Goal: Task Accomplishment & Management: Manage account settings

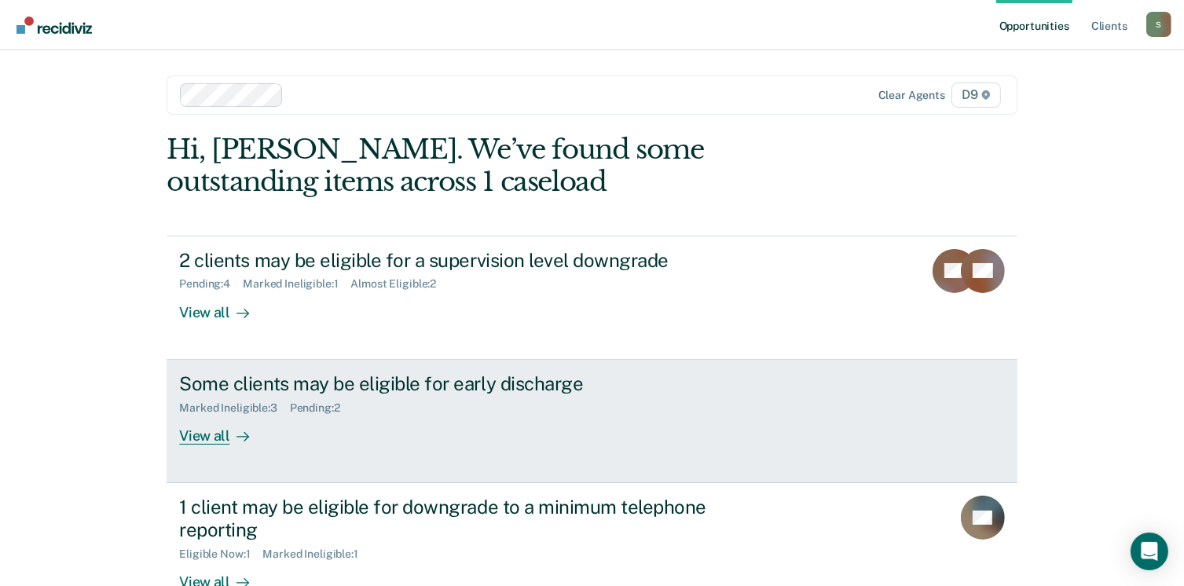
click at [210, 433] on div "View all" at bounding box center [223, 429] width 88 height 31
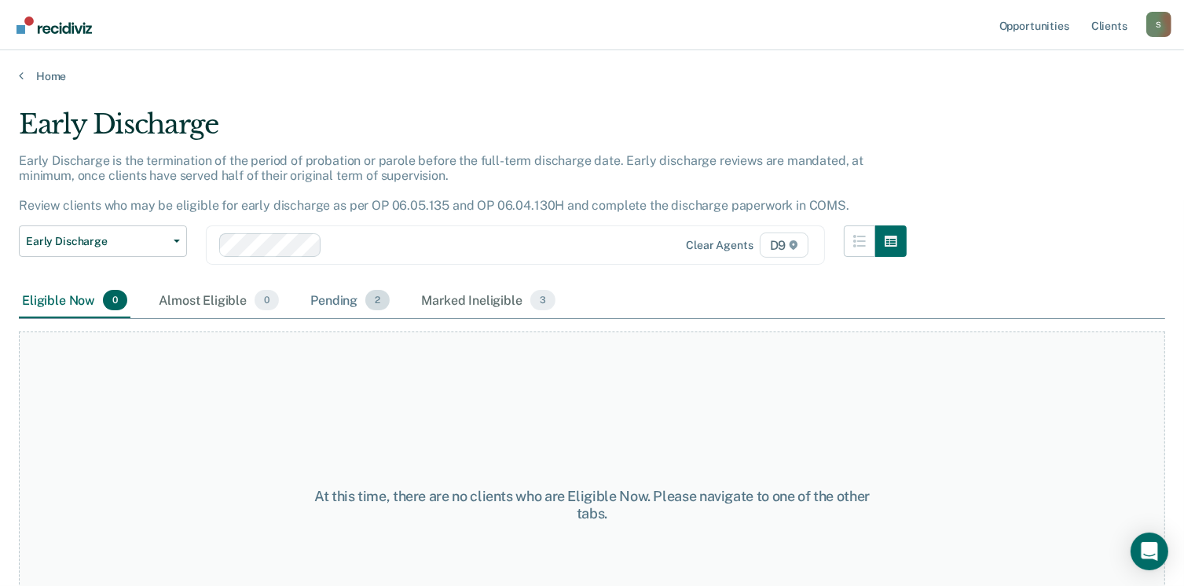
click at [357, 298] on div "Pending 2" at bounding box center [350, 301] width 86 height 35
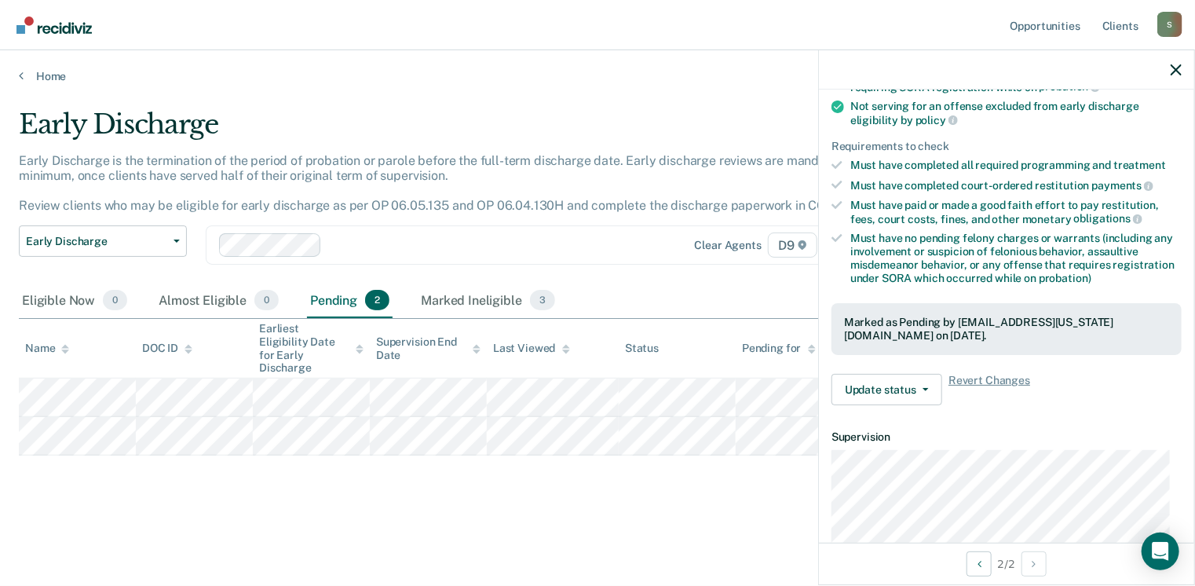
scroll to position [211, 0]
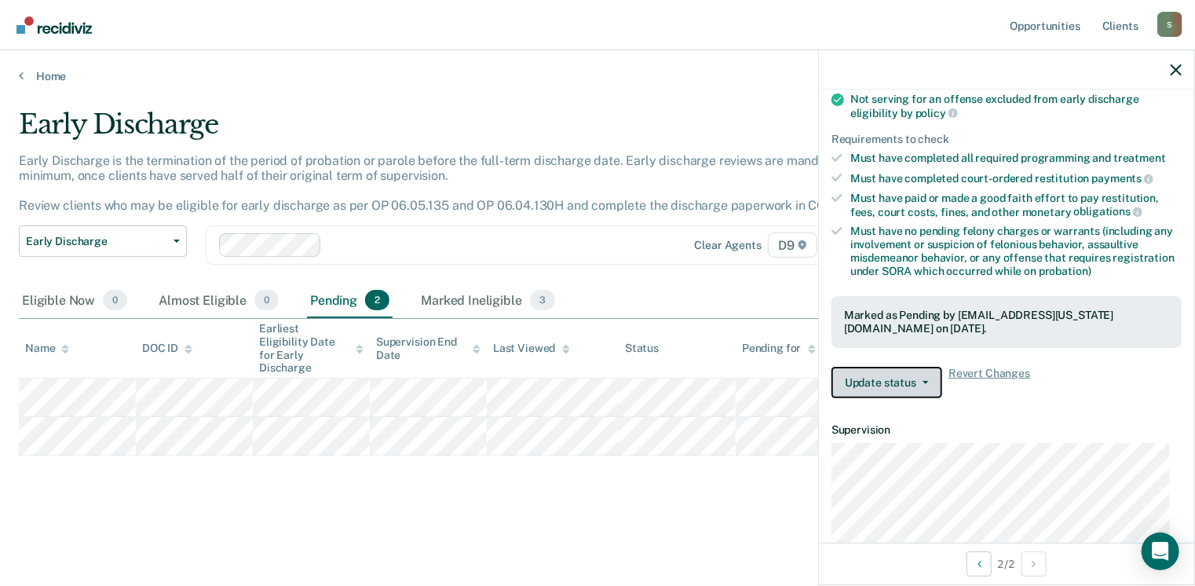
click at [883, 378] on button "Update status" at bounding box center [887, 382] width 111 height 31
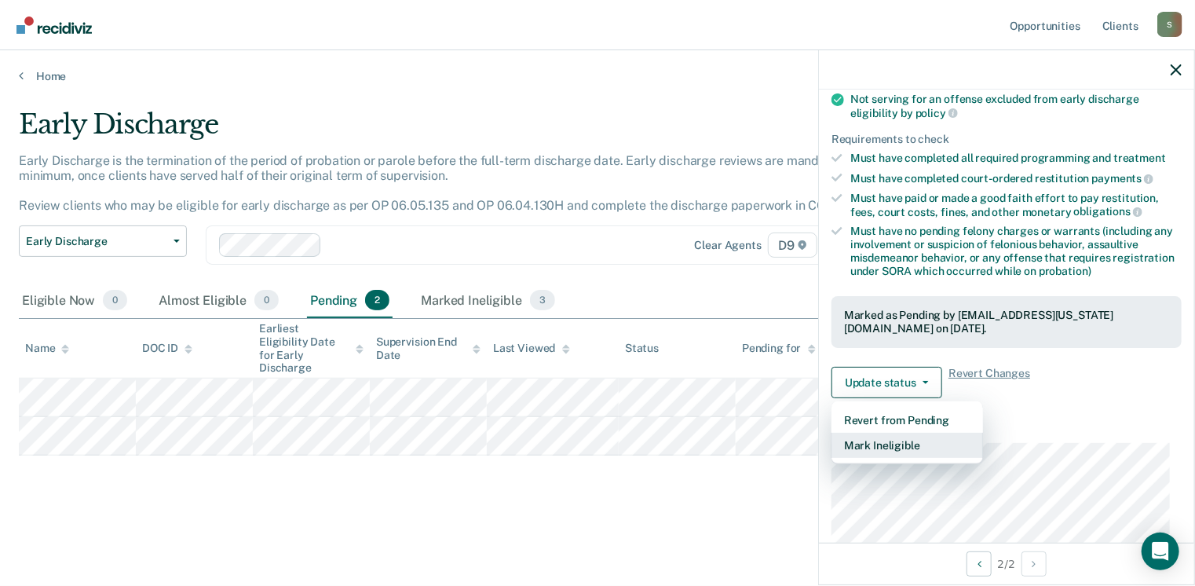
click at [869, 447] on button "Mark Ineligible" at bounding box center [908, 445] width 152 height 25
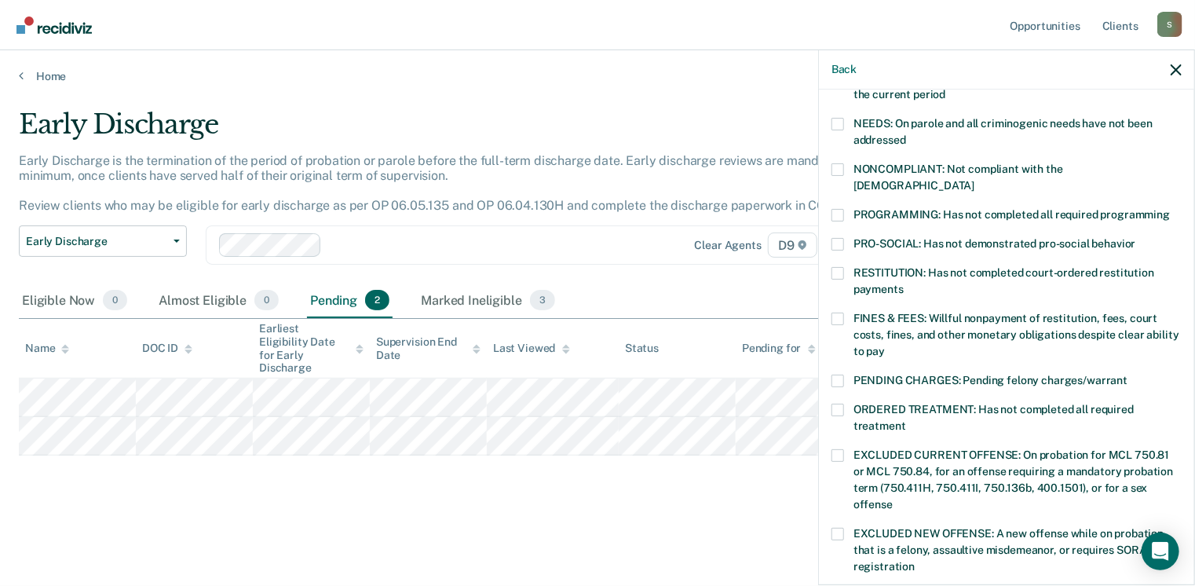
scroll to position [245, 0]
click at [835, 208] on span at bounding box center [838, 214] width 13 height 13
click at [1170, 208] on input "PROGRAMMING: Has not completed all required programming" at bounding box center [1170, 208] width 0 height 0
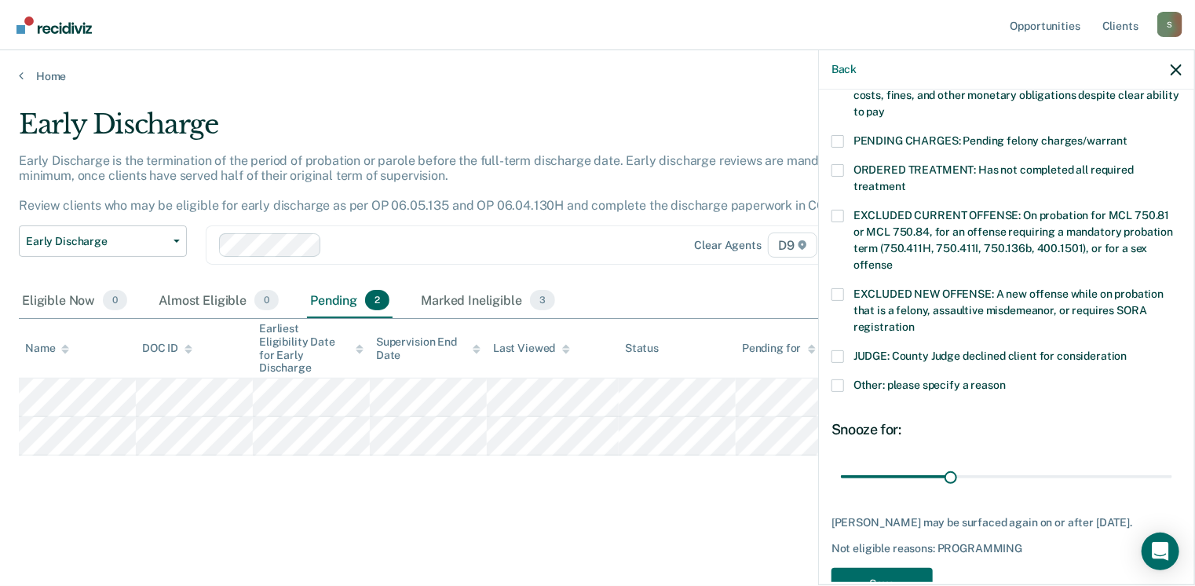
scroll to position [525, 0]
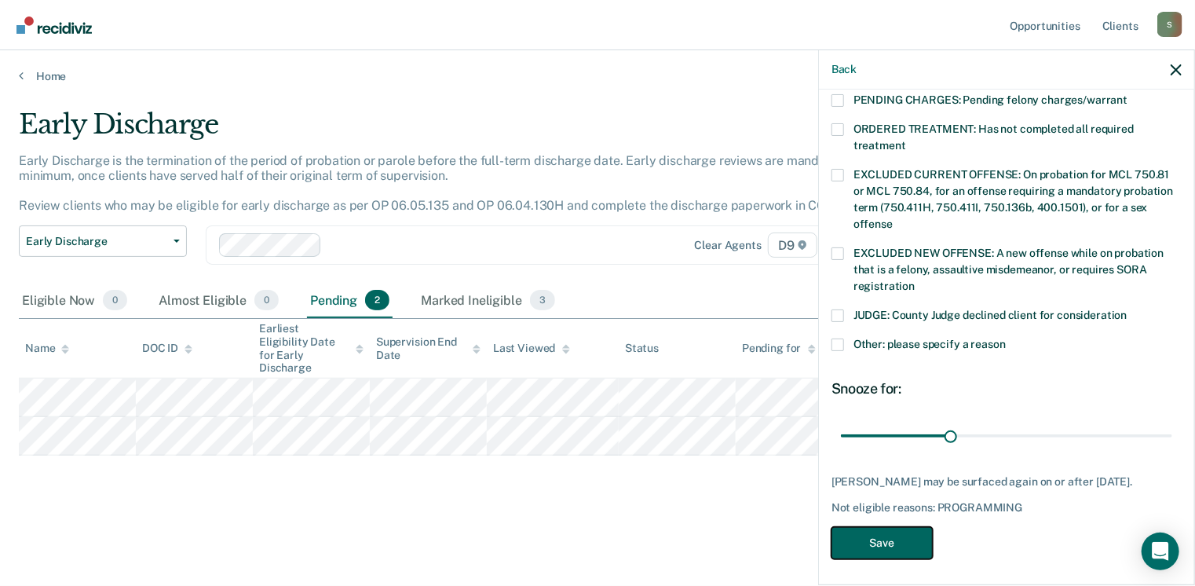
click at [885, 533] on button "Save" at bounding box center [882, 543] width 101 height 32
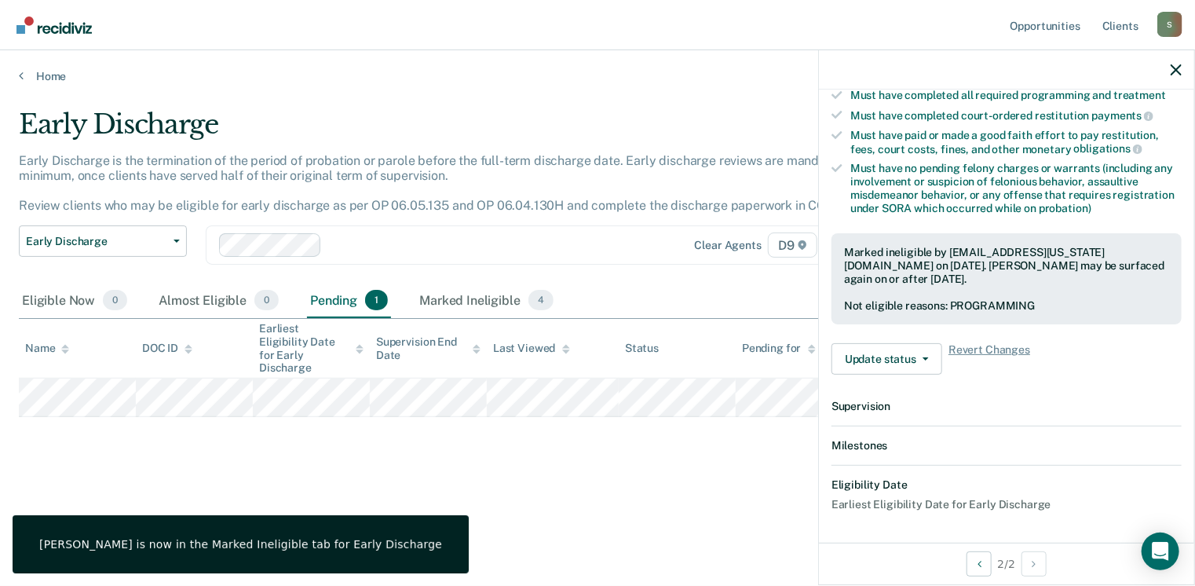
scroll to position [446, 0]
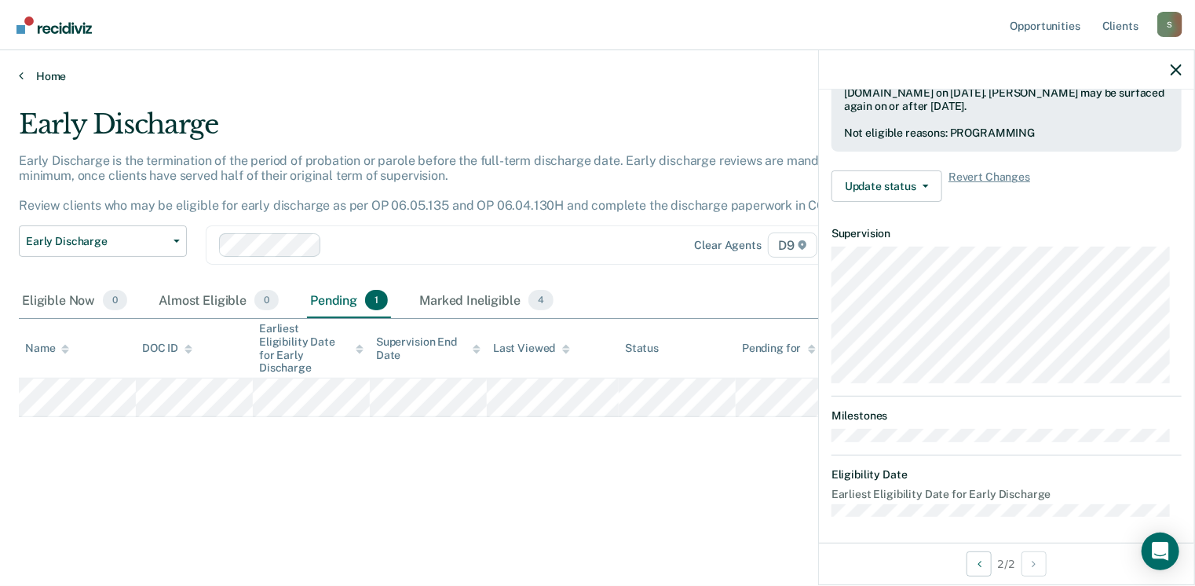
click at [41, 75] on link "Home" at bounding box center [598, 76] width 1158 height 14
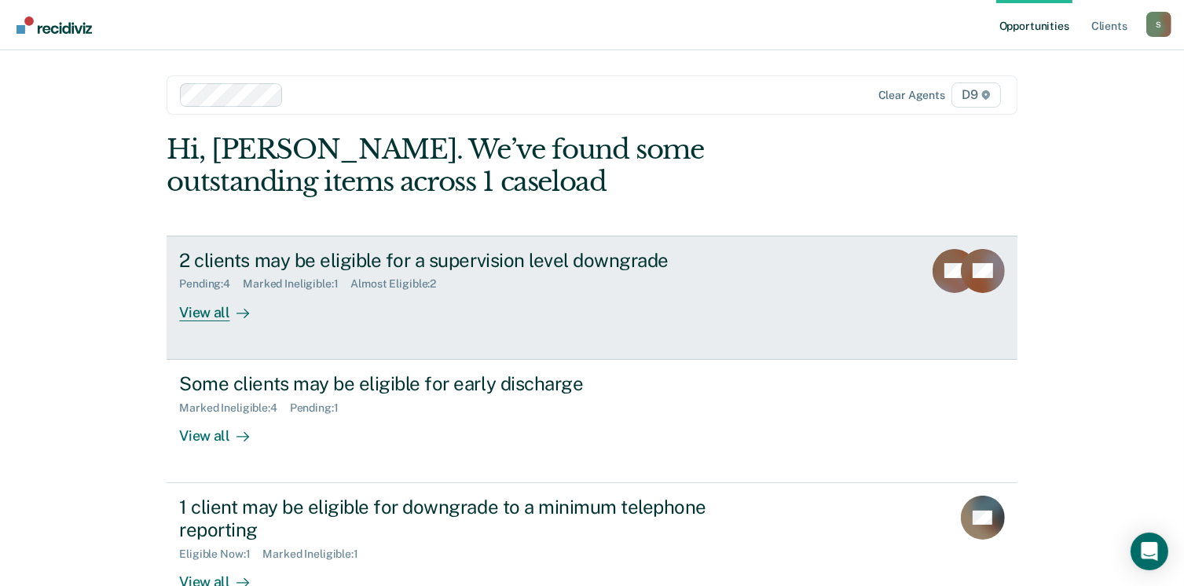
click at [211, 312] on div "View all" at bounding box center [223, 306] width 88 height 31
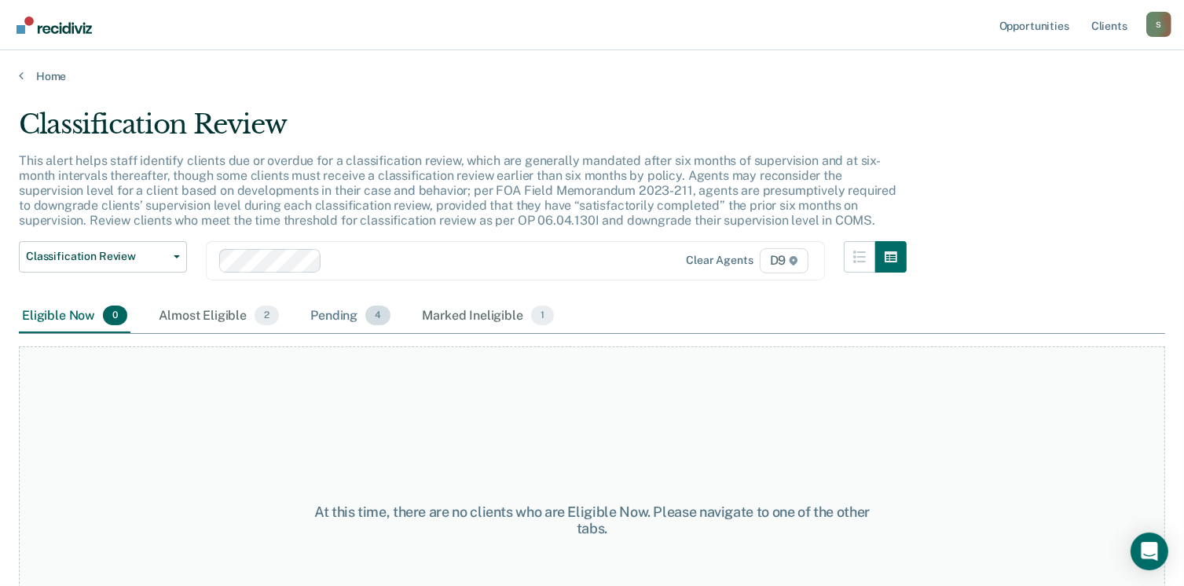
click at [330, 312] on div "Pending 4" at bounding box center [350, 316] width 86 height 35
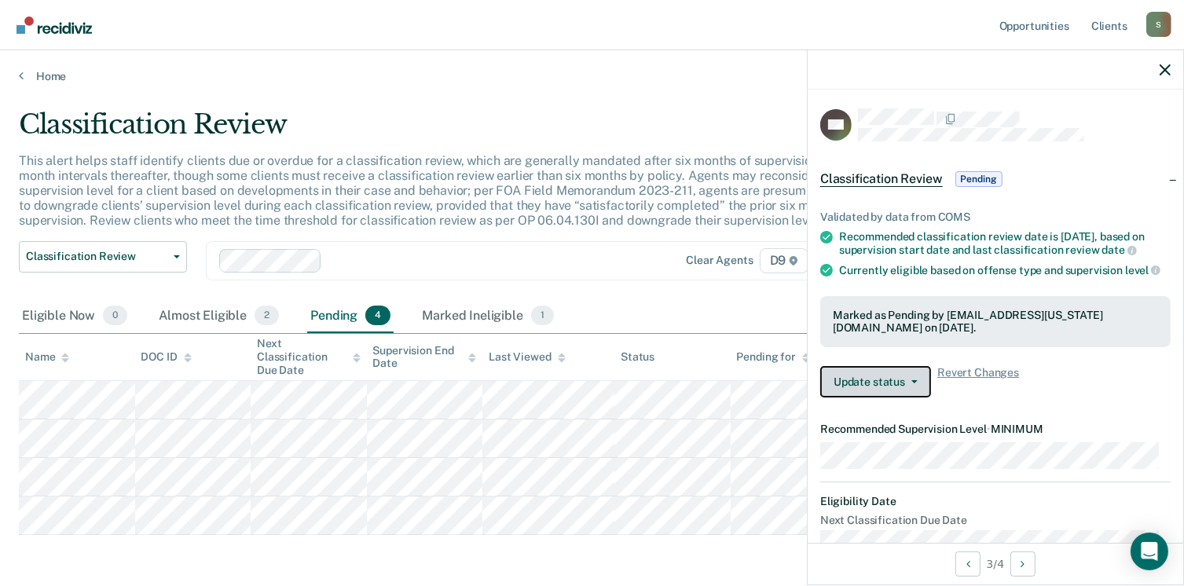
click at [908, 383] on span "button" at bounding box center [911, 381] width 13 height 3
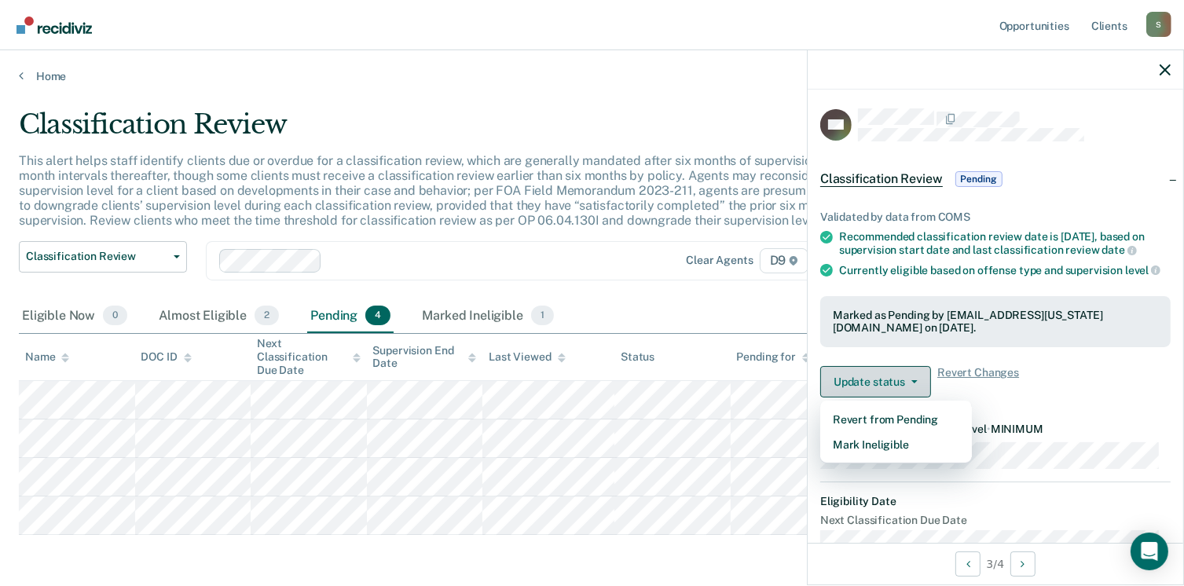
click at [908, 383] on span "button" at bounding box center [911, 381] width 13 height 3
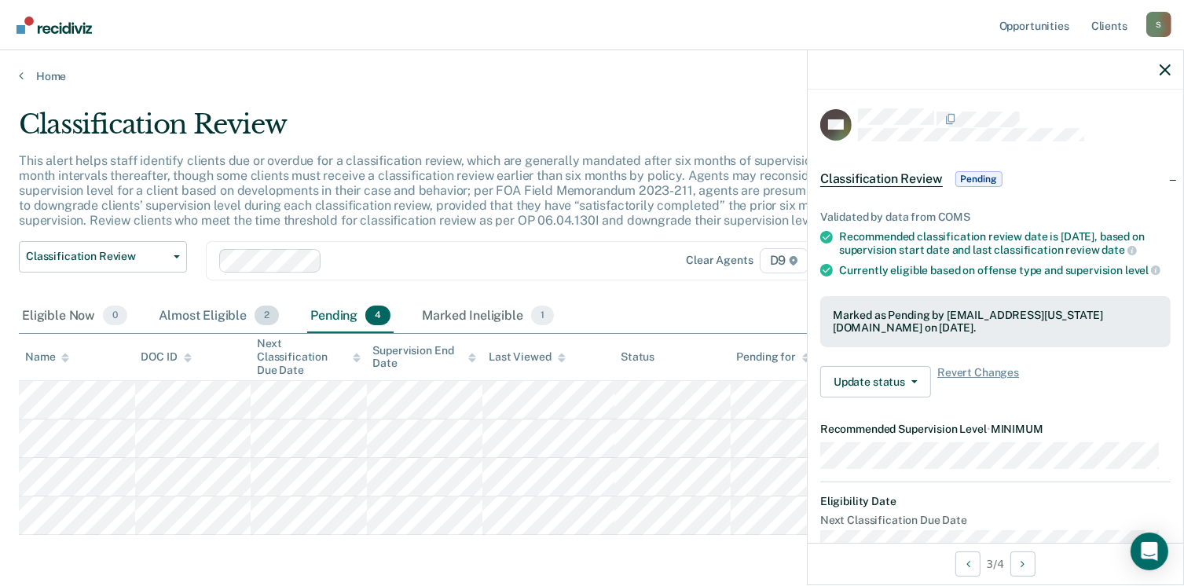
click at [243, 319] on div "Almost Eligible 2" at bounding box center [219, 316] width 126 height 35
